Goal: Transaction & Acquisition: Purchase product/service

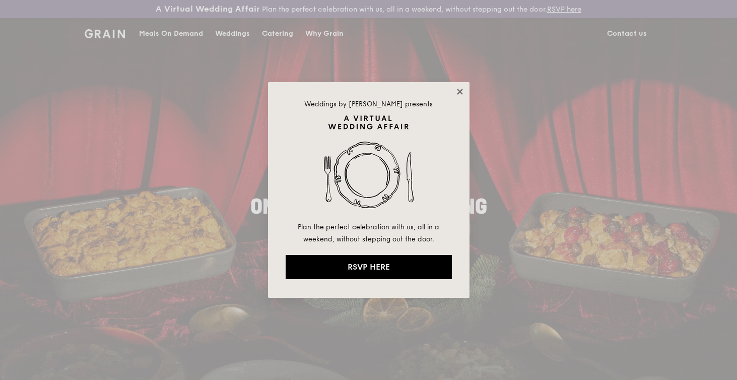
click at [460, 92] on icon at bounding box center [460, 92] width 6 height 6
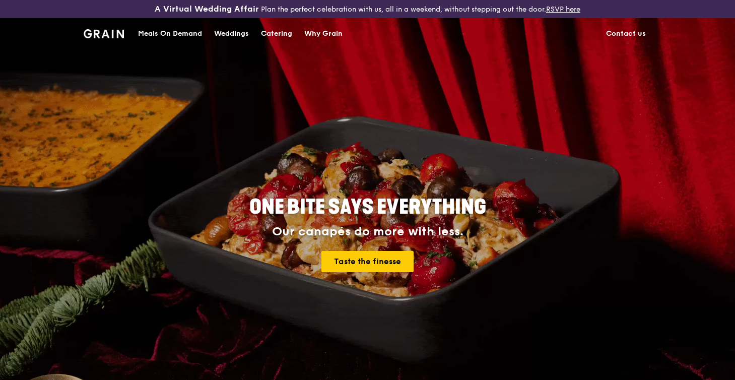
click at [282, 32] on div "Catering" at bounding box center [276, 34] width 31 height 30
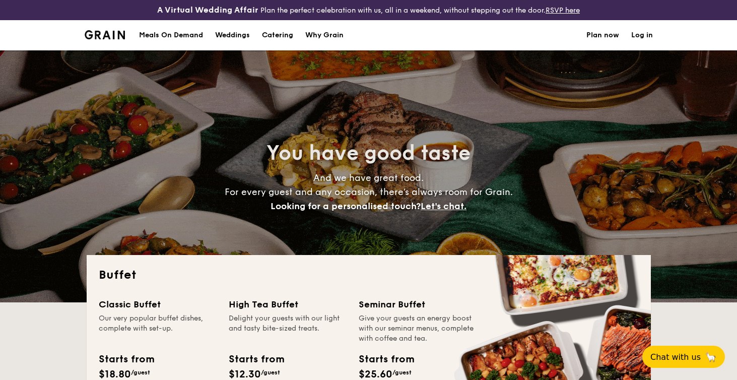
select select
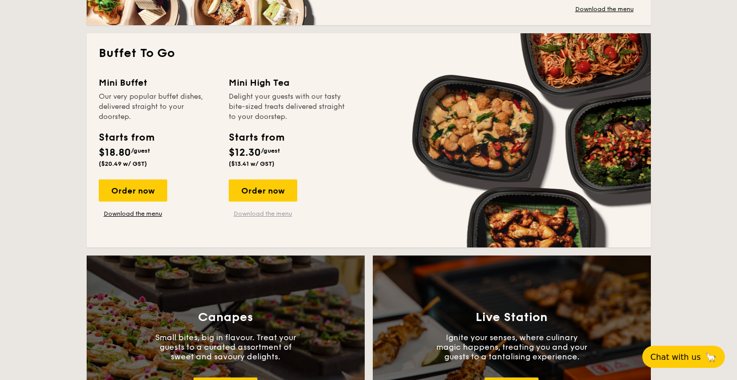
scroll to position [665, 0]
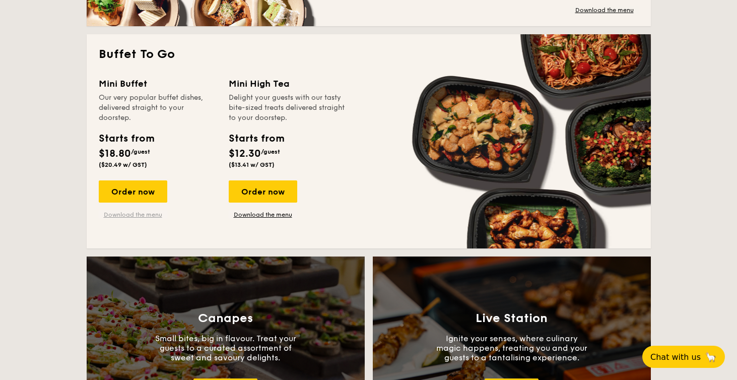
click at [134, 213] on link "Download the menu" at bounding box center [133, 214] width 68 height 8
click at [135, 193] on div "Order now" at bounding box center [133, 191] width 68 height 22
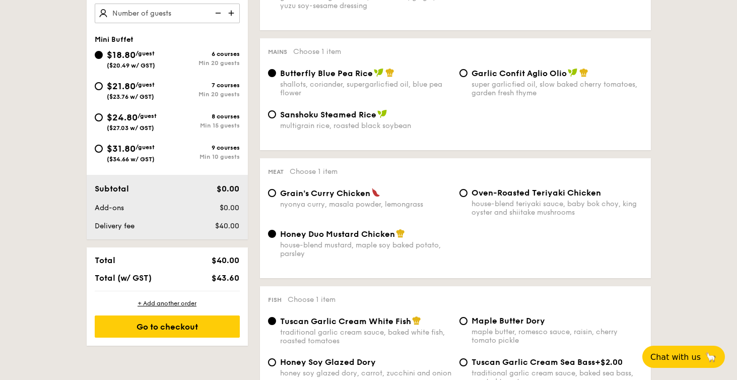
scroll to position [403, 0]
click at [103, 92] on div "$21.80 /guest ($23.76 w/ GST)" at bounding box center [131, 89] width 73 height 21
click at [103, 90] on input "$21.80 /guest ($23.76 w/ GST) 7 courses Min 20 guests" at bounding box center [99, 86] width 8 height 8
radio input "true"
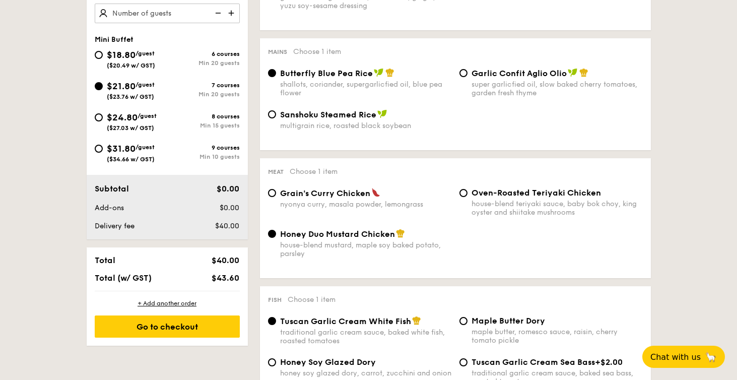
radio input "true"
radio input "false"
radio input "true"
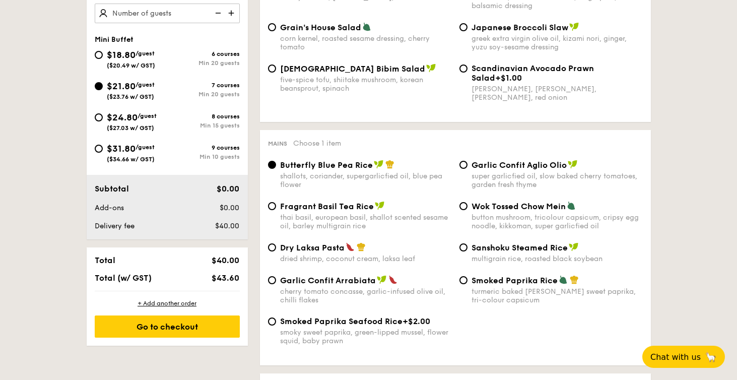
click at [117, 53] on span "$18.80" at bounding box center [121, 54] width 29 height 11
click at [103, 53] on input "$18.80 /guest ($20.49 w/ GST) 6 courses Min 20 guests" at bounding box center [99, 55] width 8 height 8
radio input "true"
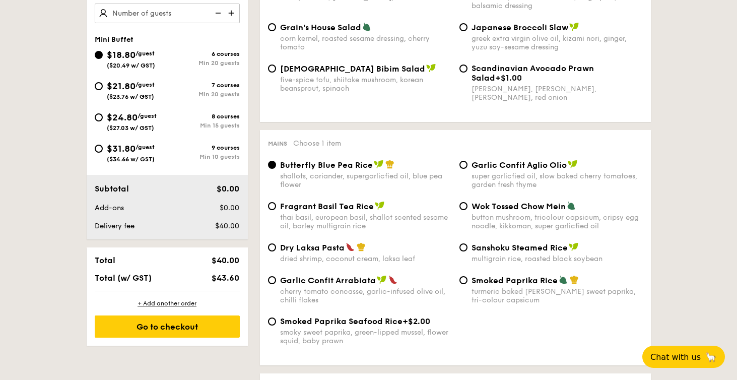
radio input "true"
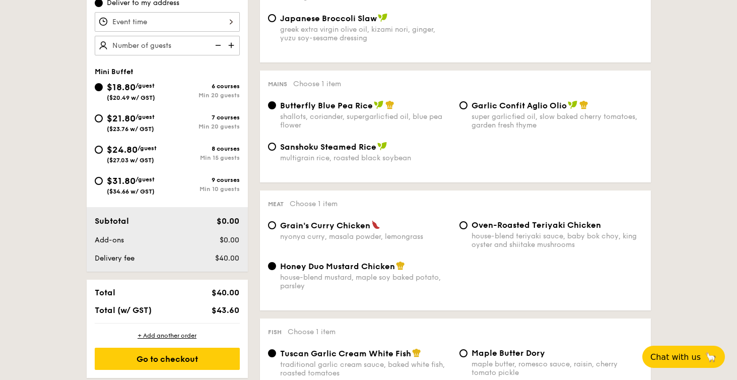
scroll to position [433, 0]
